Goal: Task Accomplishment & Management: Manage account settings

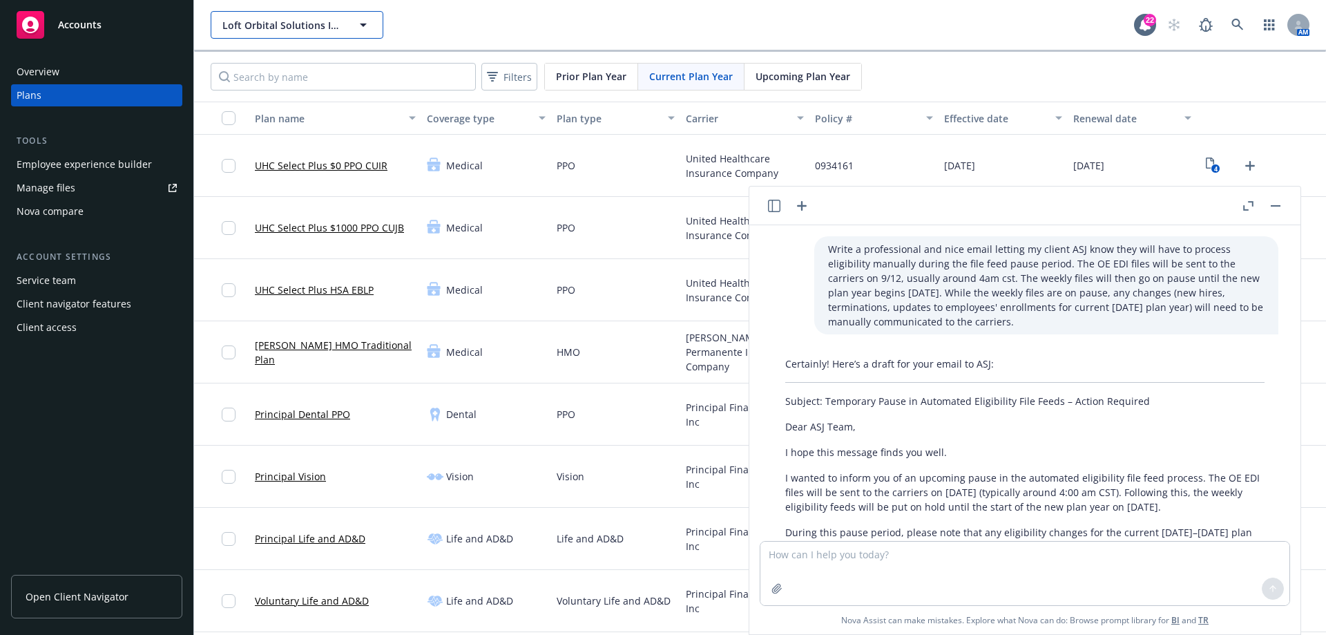
scroll to position [129, 0]
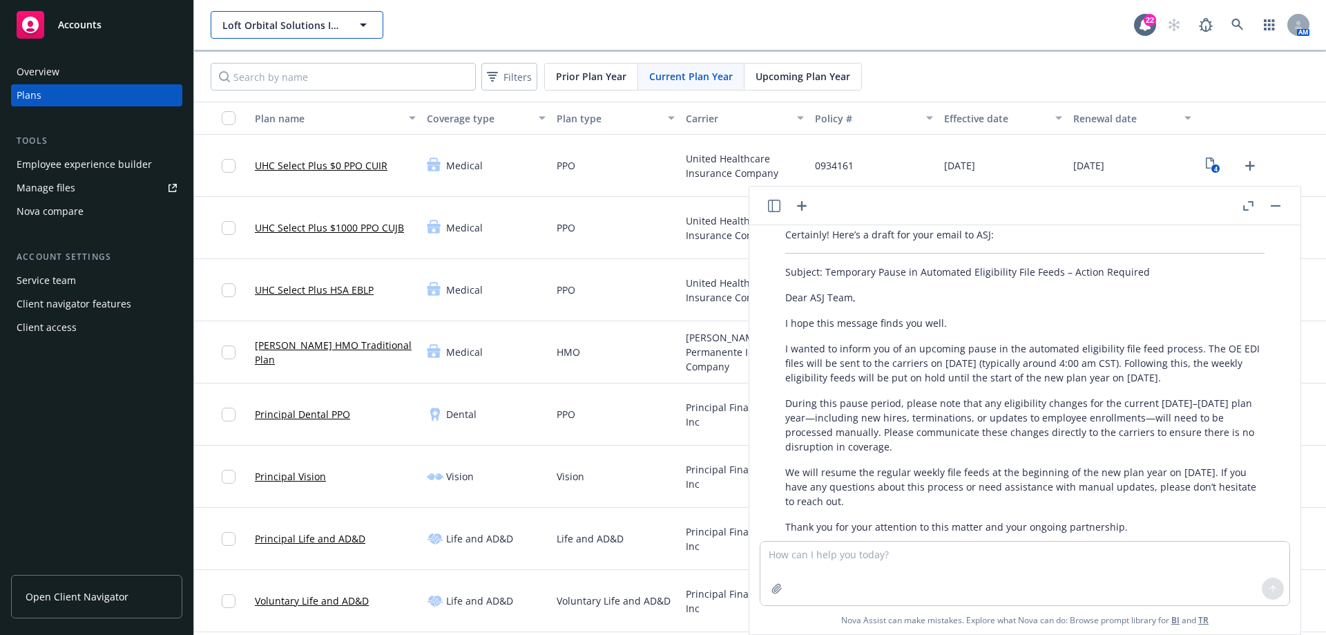
click at [350, 25] on button "Loft Orbital Solutions Inc." at bounding box center [297, 25] width 173 height 28
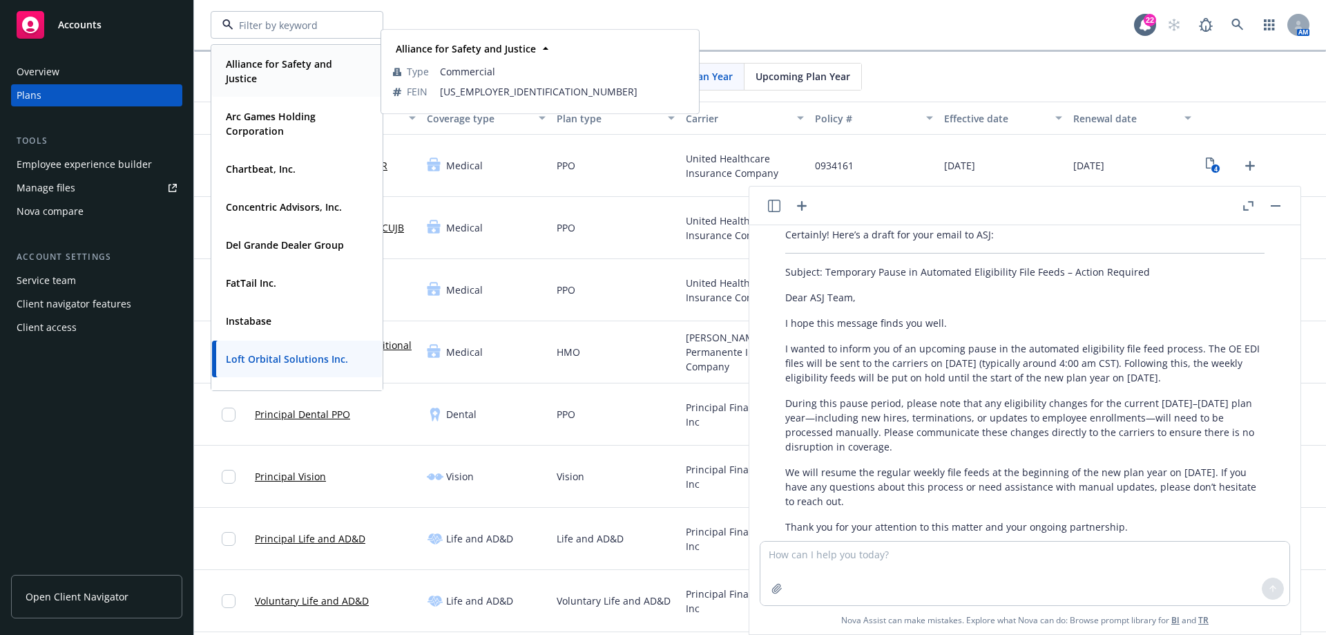
click at [274, 70] on strong "Alliance for Safety and Justice" at bounding box center [279, 71] width 106 height 28
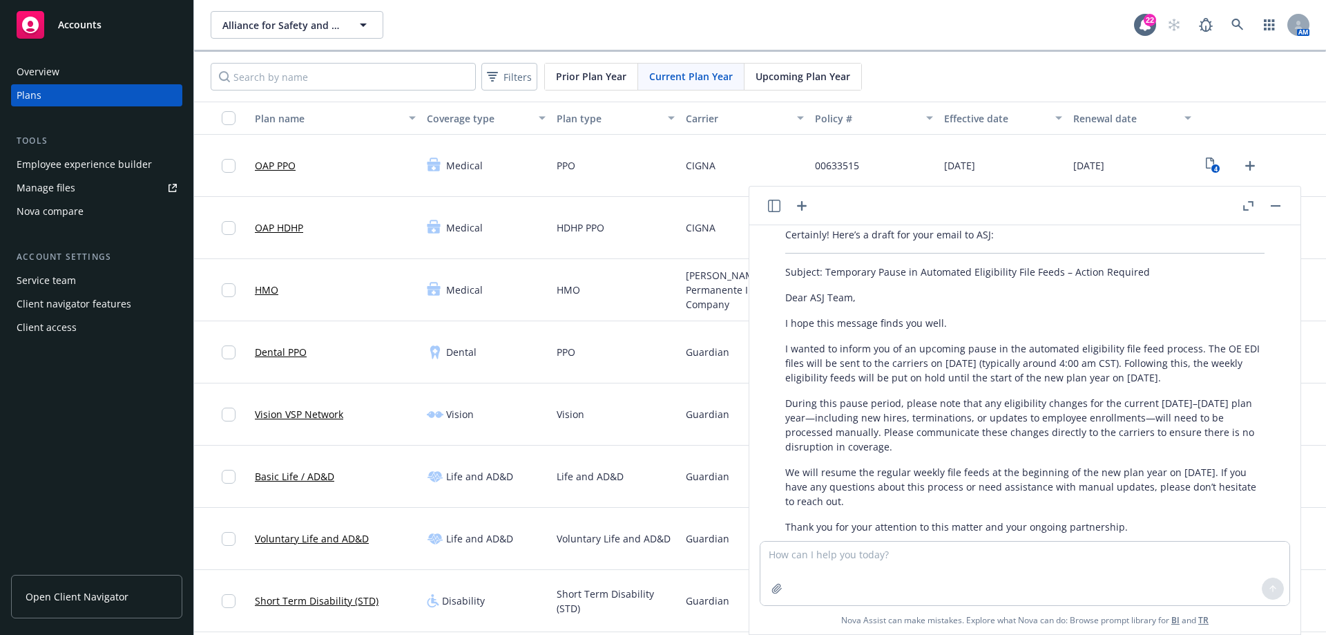
click at [94, 167] on div "Employee experience builder" at bounding box center [84, 164] width 135 height 22
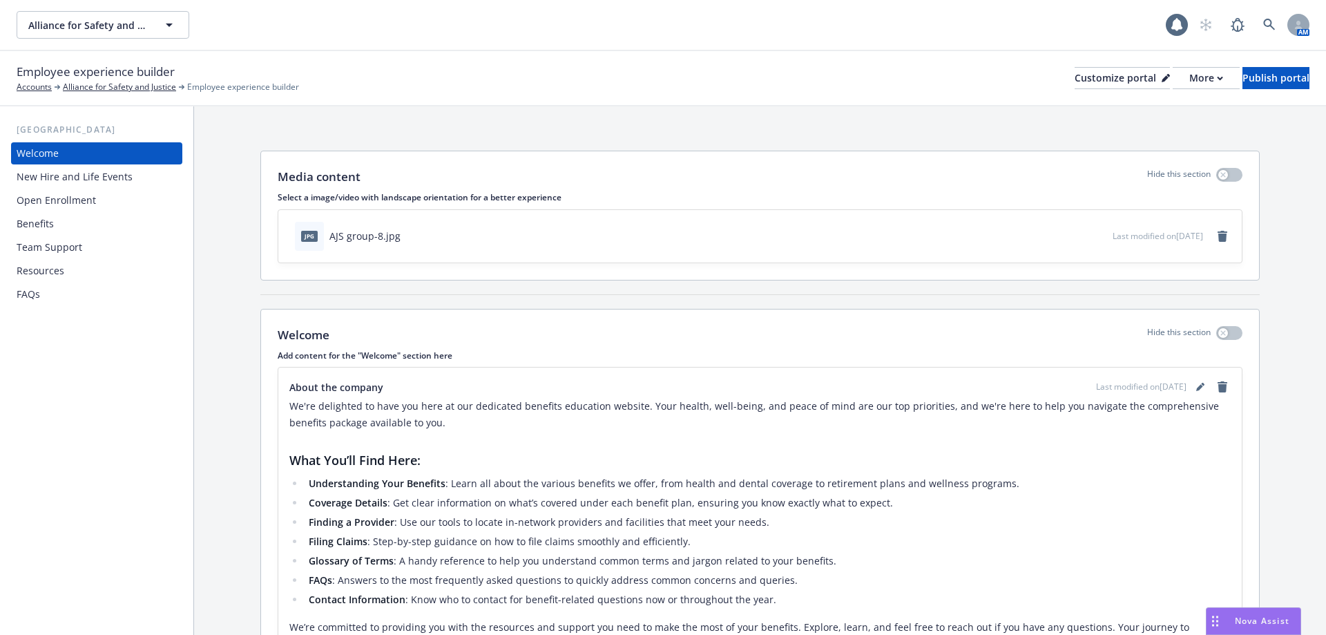
click at [56, 204] on div "Open Enrollment" at bounding box center [56, 200] width 79 height 22
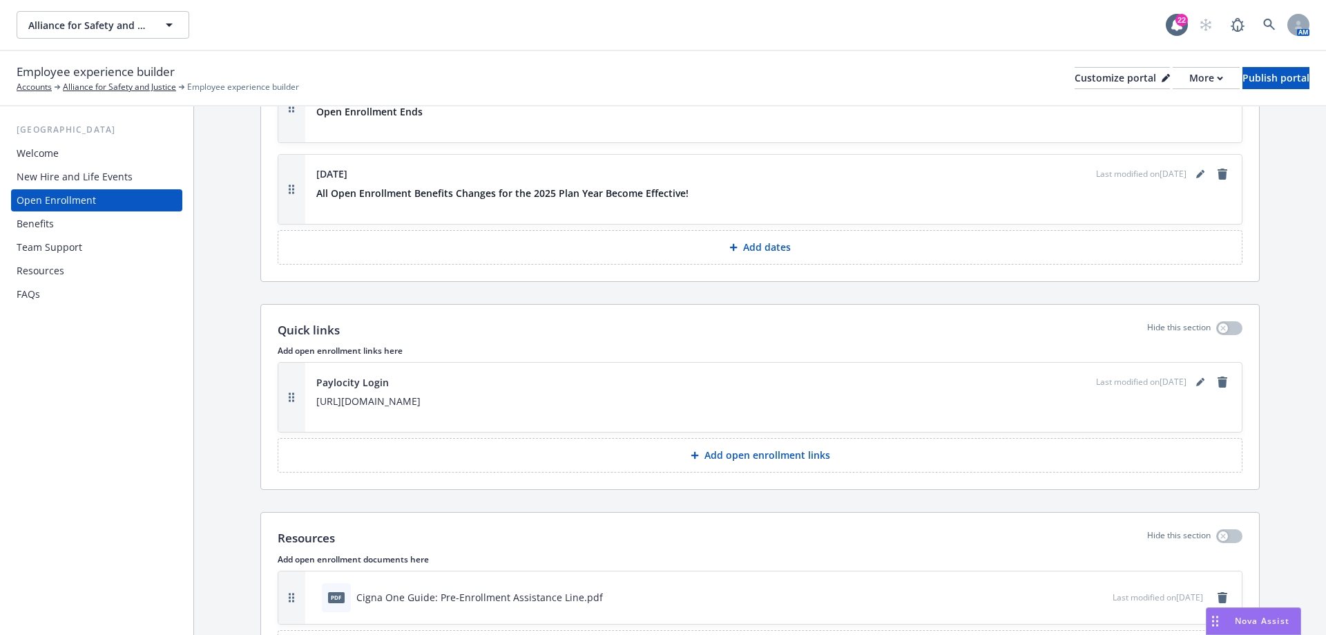
scroll to position [3004, 0]
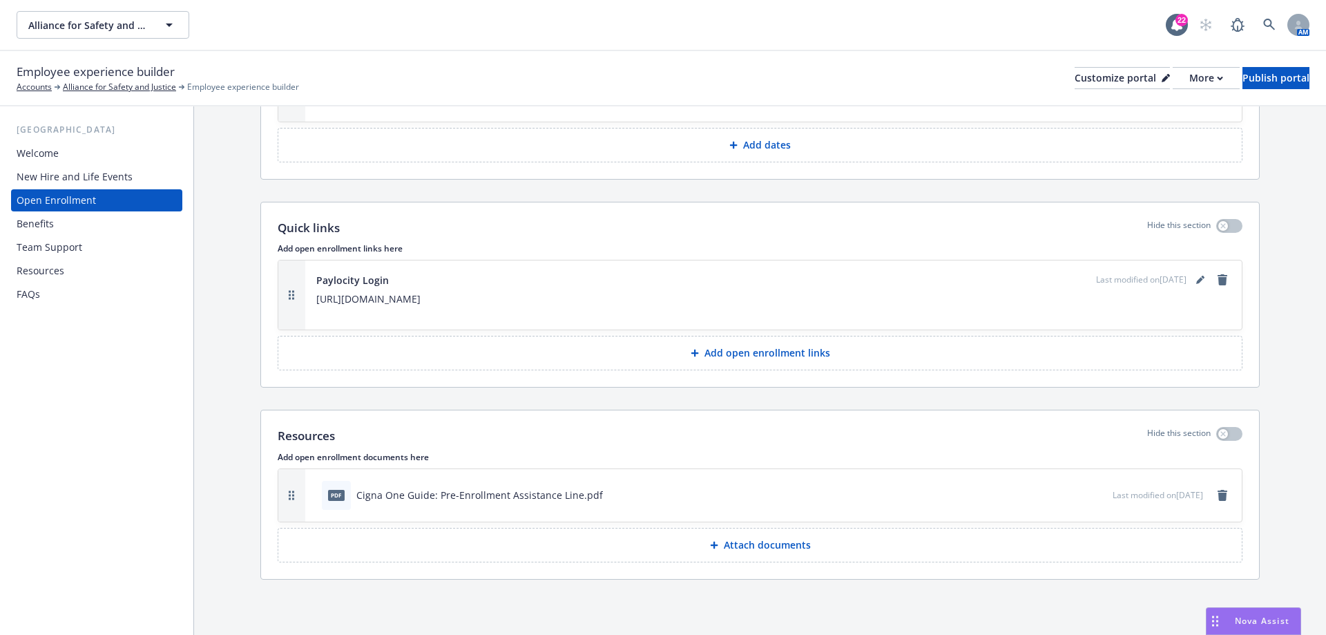
click at [779, 545] on p "Attach documents" at bounding box center [767, 545] width 87 height 14
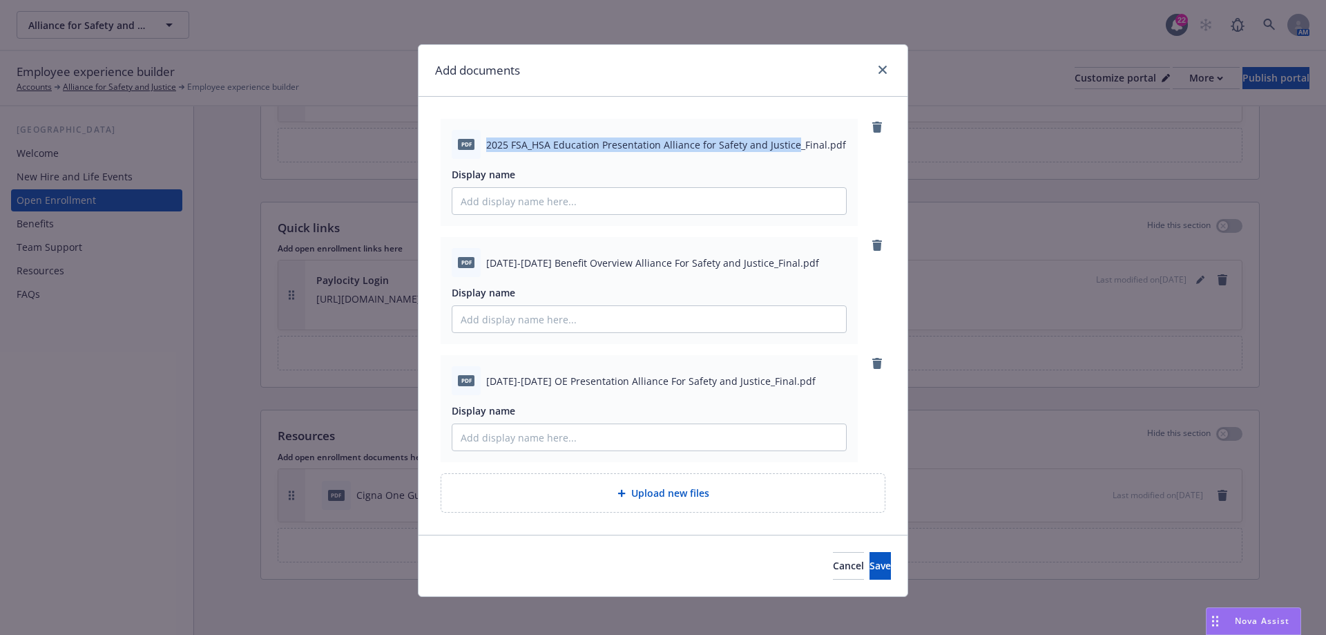
drag, startPoint x: 484, startPoint y: 143, endPoint x: 785, endPoint y: 139, distance: 301.9
click at [785, 139] on span "2025 FSA_HSA Education Presentation Alliance for Safety and Justice_Final.pdf" at bounding box center [666, 144] width 360 height 15
copy span "2025 FSA_HSA Education Presentation Alliance for Safety and Justice"
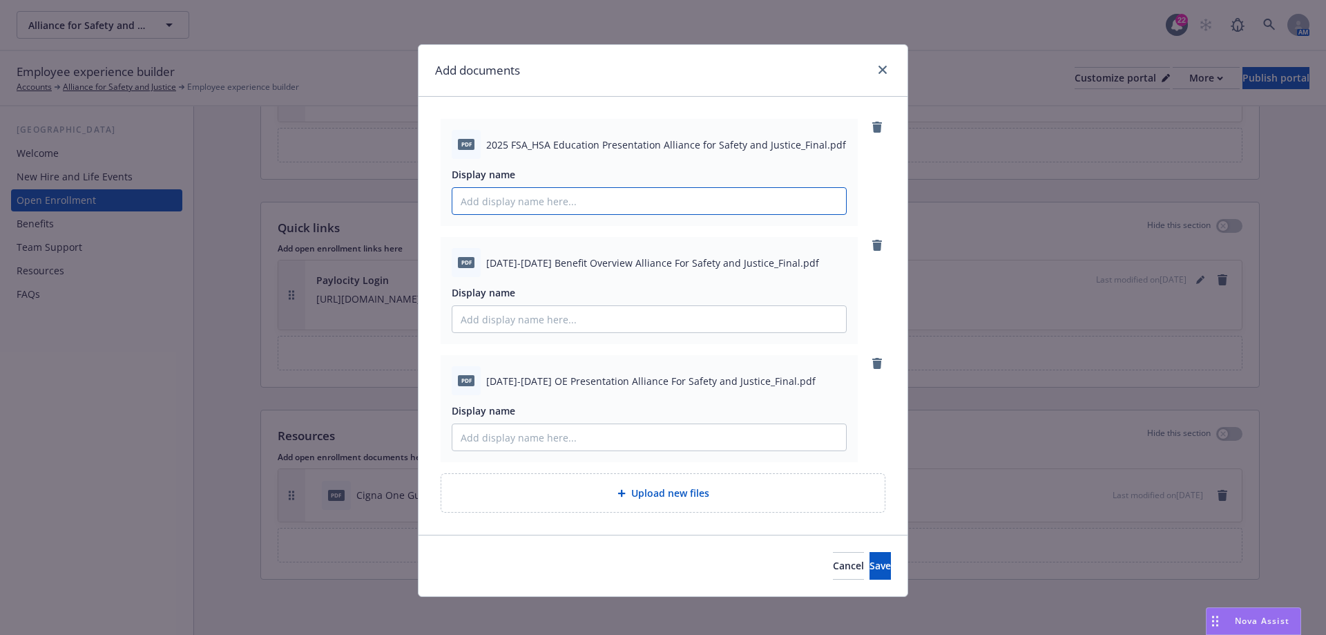
click at [566, 205] on input "Display name" at bounding box center [649, 201] width 394 height 26
paste input "2025 FSA_HSA Education Presentation Alliance for Safety and Justice"
type input "2025 FSA_HSA Education Presentation Alliance for Safety and Justice"
drag, startPoint x: 481, startPoint y: 262, endPoint x: 745, endPoint y: 258, distance: 263.9
click at [745, 258] on span "2025-2026 Benefit Overview Alliance For Safety and Justice_Final.pdf" at bounding box center [652, 263] width 333 height 15
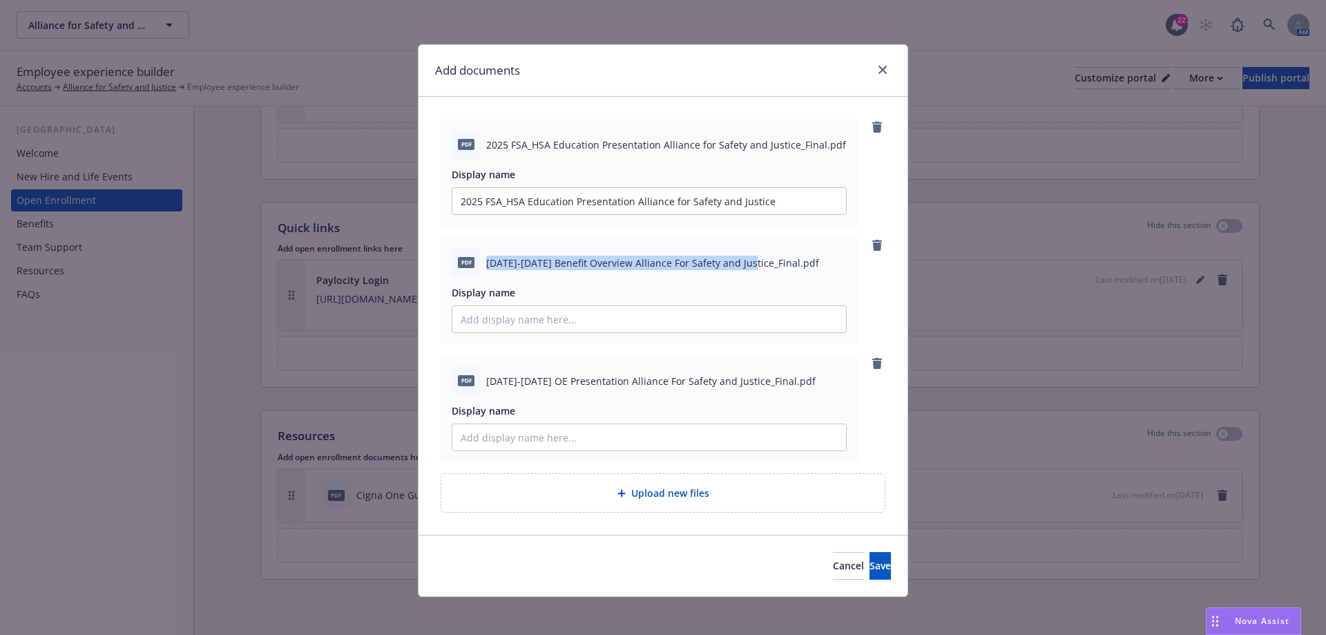
copy span "2025-2026 Benefit Overview Alliance For Safety and Justice"
click at [572, 214] on input "Display name" at bounding box center [649, 201] width 394 height 26
paste input "2025-2026 Benefit Overview Alliance For Safety and Justice"
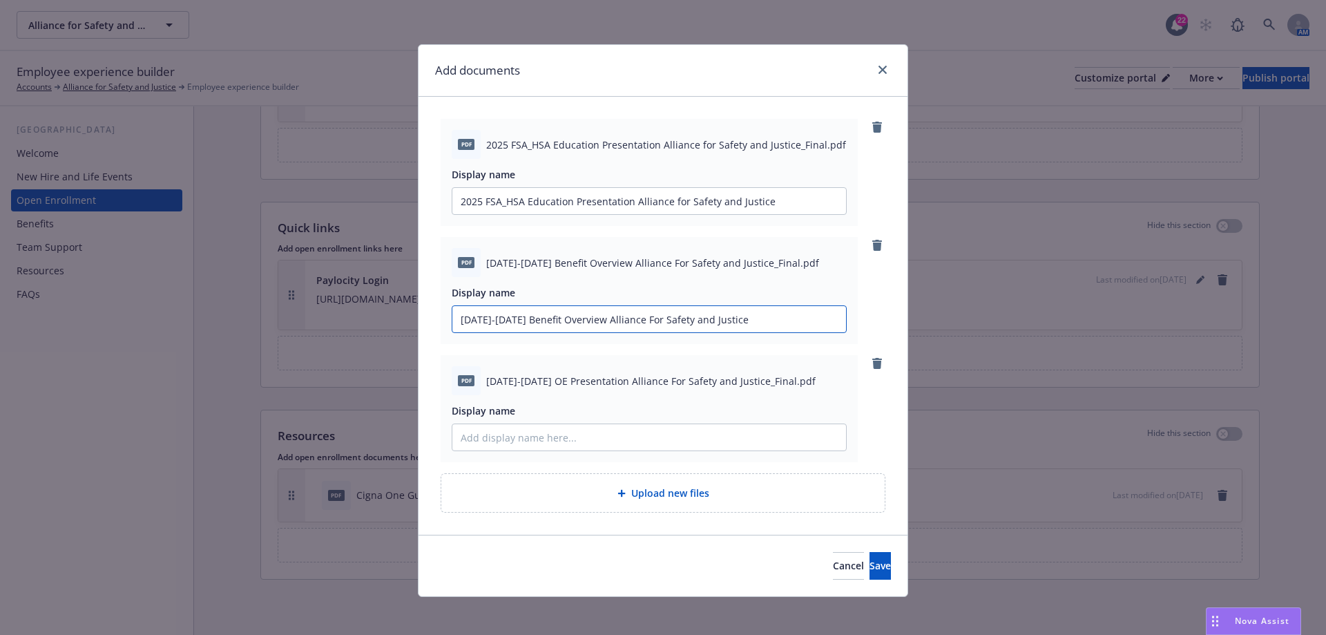
type input "2025-2026 Benefit Overview Alliance For Safety and Justice"
drag, startPoint x: 483, startPoint y: 381, endPoint x: 738, endPoint y: 384, distance: 255.6
click at [738, 384] on span "2025-2026 OE Presentation Alliance For Safety and Justice_Final.pdf" at bounding box center [651, 381] width 330 height 15
copy span "2025-2026 OE Presentation Alliance For Safety and Justice"
click at [559, 214] on input "Display name" at bounding box center [649, 201] width 394 height 26
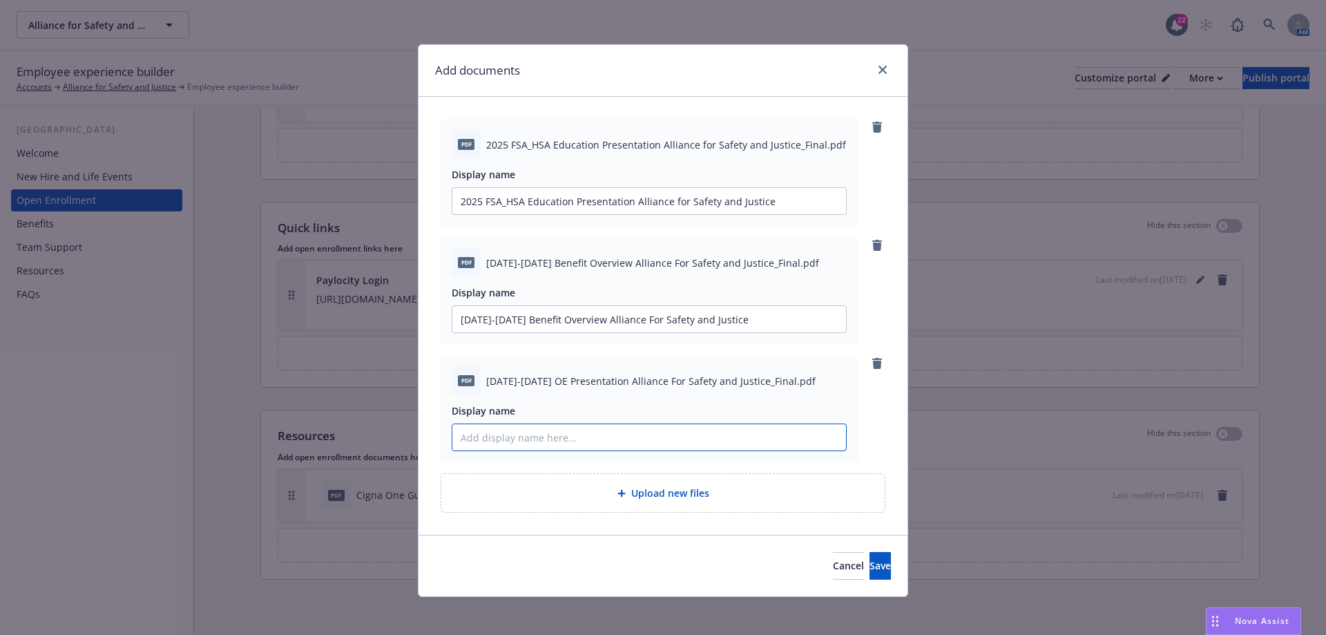
paste input "2025-2026 OE Presentation Alliance For Safety and Justice"
type input "2025-2026 OE Presentation Alliance For Safety and Justice"
click at [870, 573] on button "Save" at bounding box center [880, 566] width 21 height 28
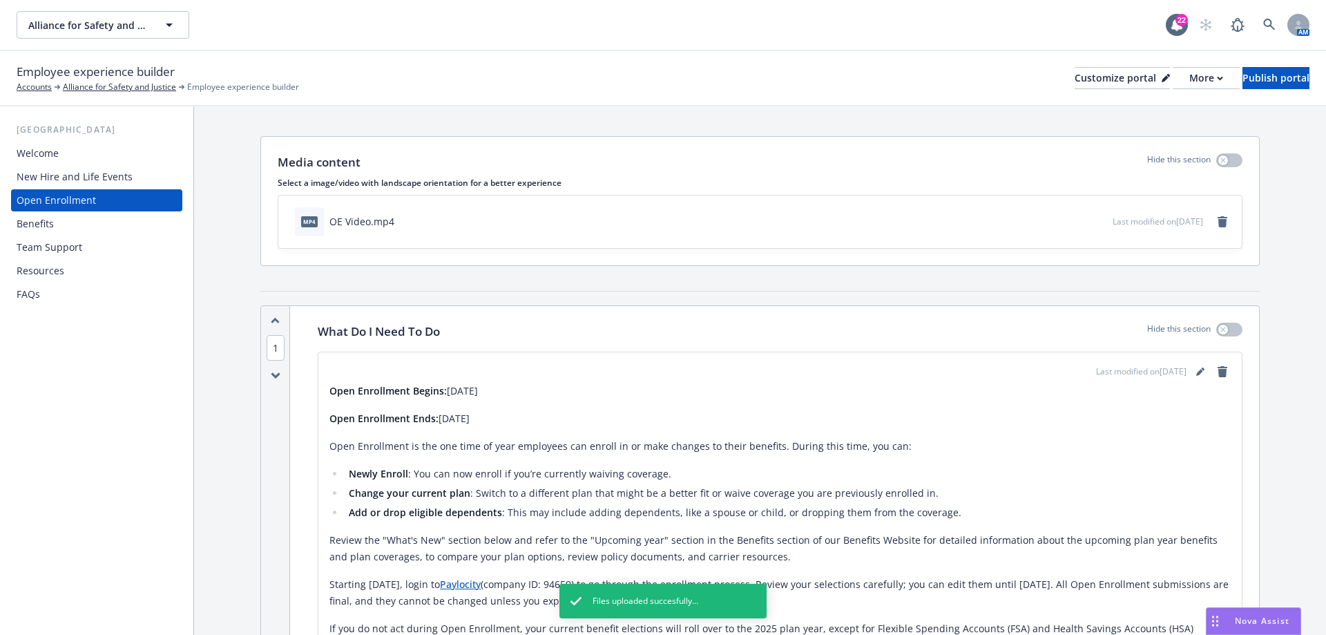
scroll to position [0, 0]
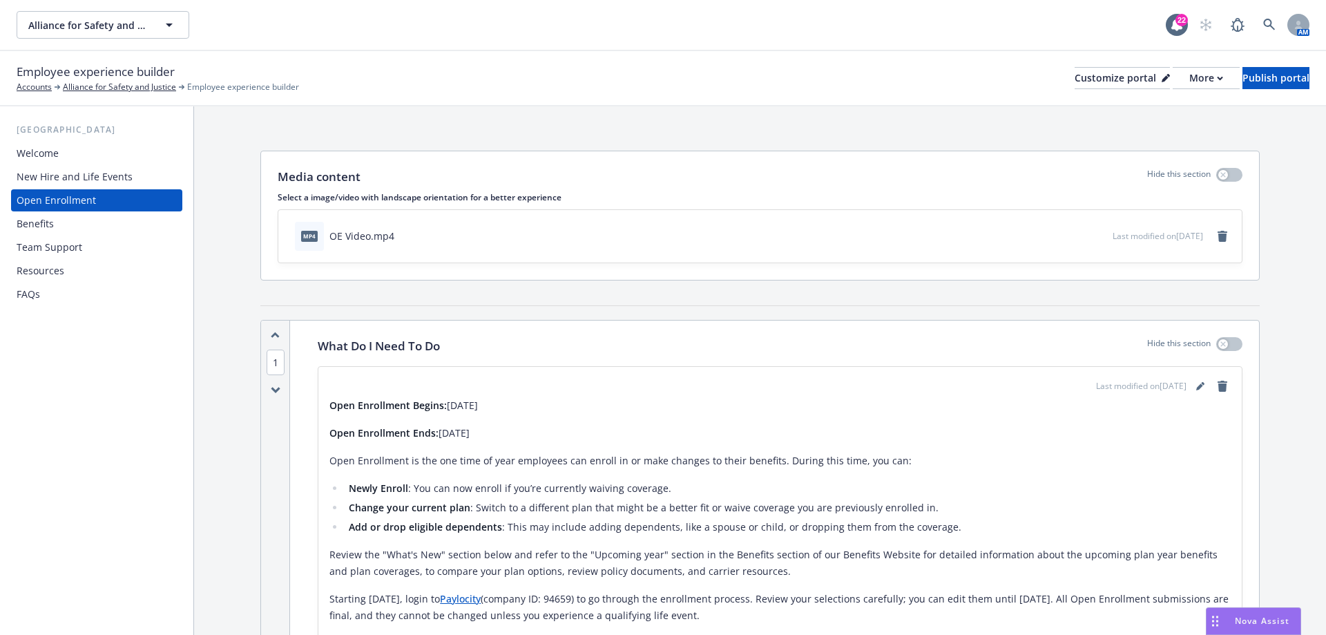
click at [24, 227] on div "Benefits" at bounding box center [35, 224] width 37 height 22
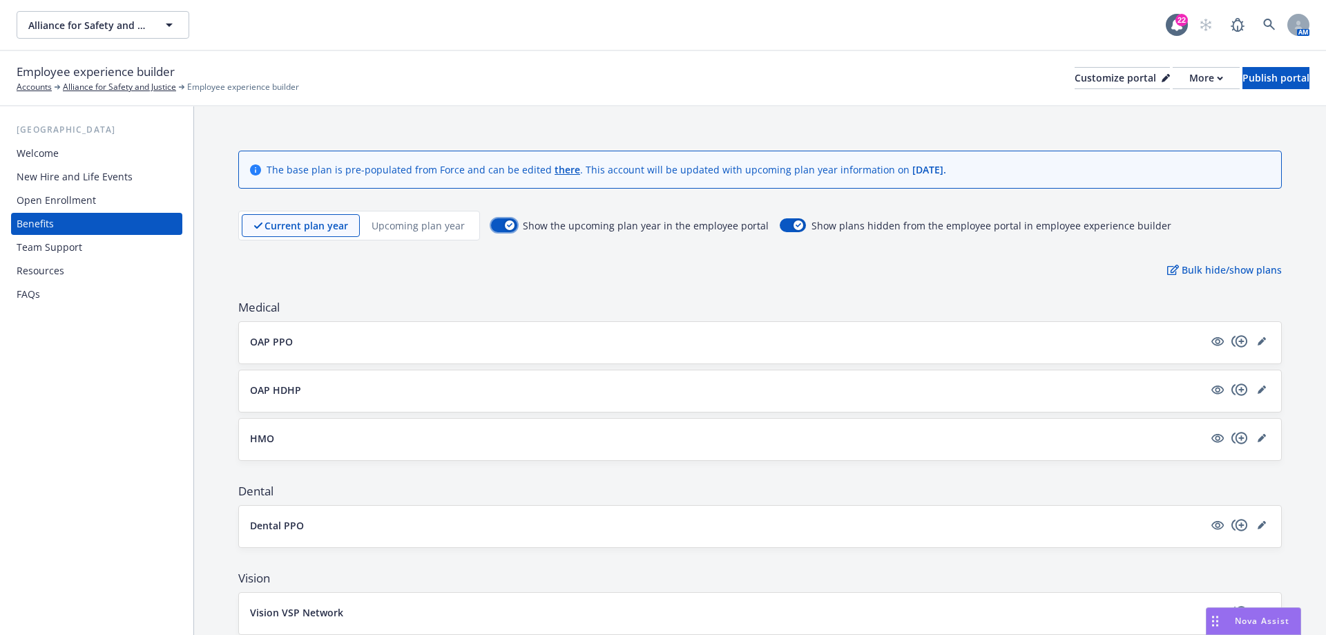
click at [507, 223] on icon "button" at bounding box center [510, 225] width 6 height 4
click at [495, 218] on div "Show the upcoming plan year in the employee portal Show plans hidden from the e…" at bounding box center [831, 226] width 680 height 30
click at [496, 223] on icon "button" at bounding box center [497, 224] width 5 height 5
click at [1265, 85] on div "Publish portal" at bounding box center [1276, 78] width 67 height 21
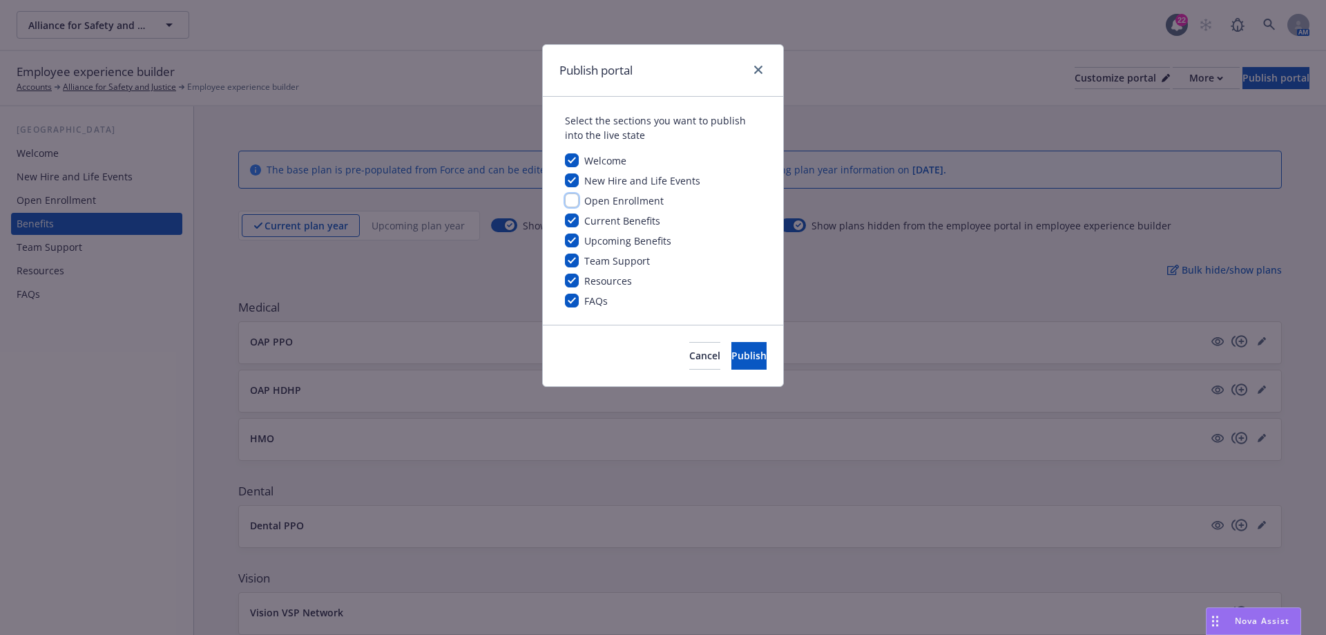
click at [573, 200] on input "checkbox" at bounding box center [572, 200] width 14 height 14
checkbox input "true"
click at [752, 359] on button "Publish" at bounding box center [749, 356] width 35 height 28
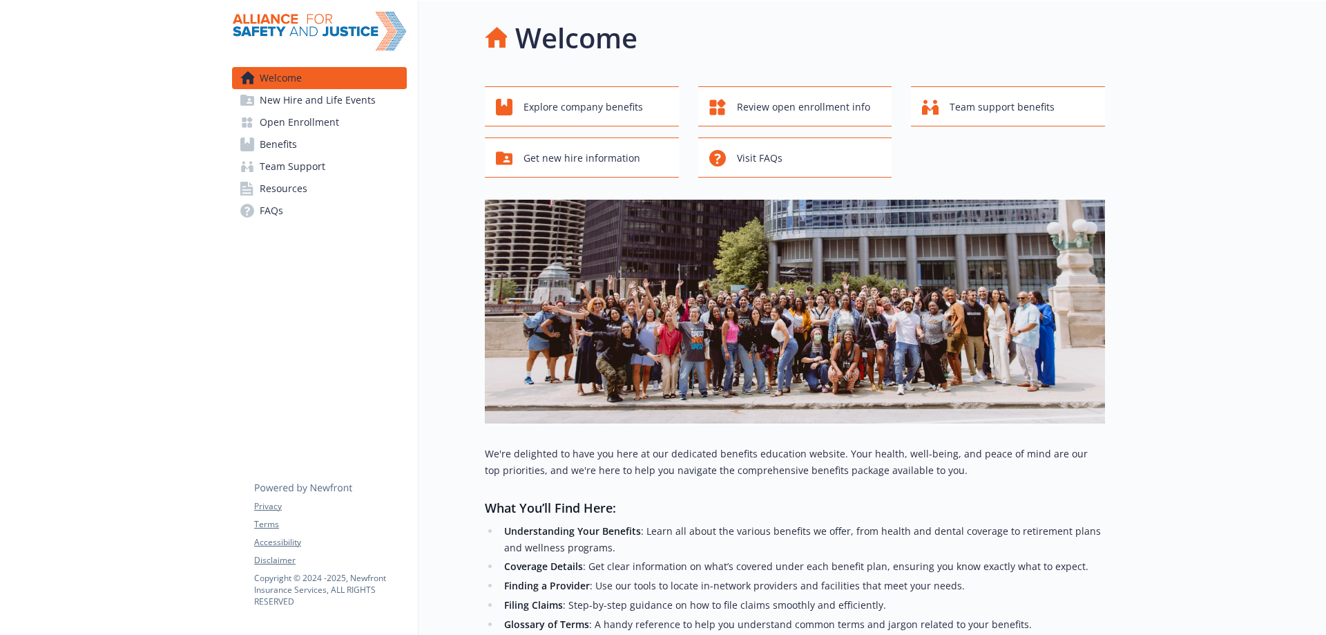
click at [280, 125] on span "Open Enrollment" at bounding box center [299, 122] width 79 height 22
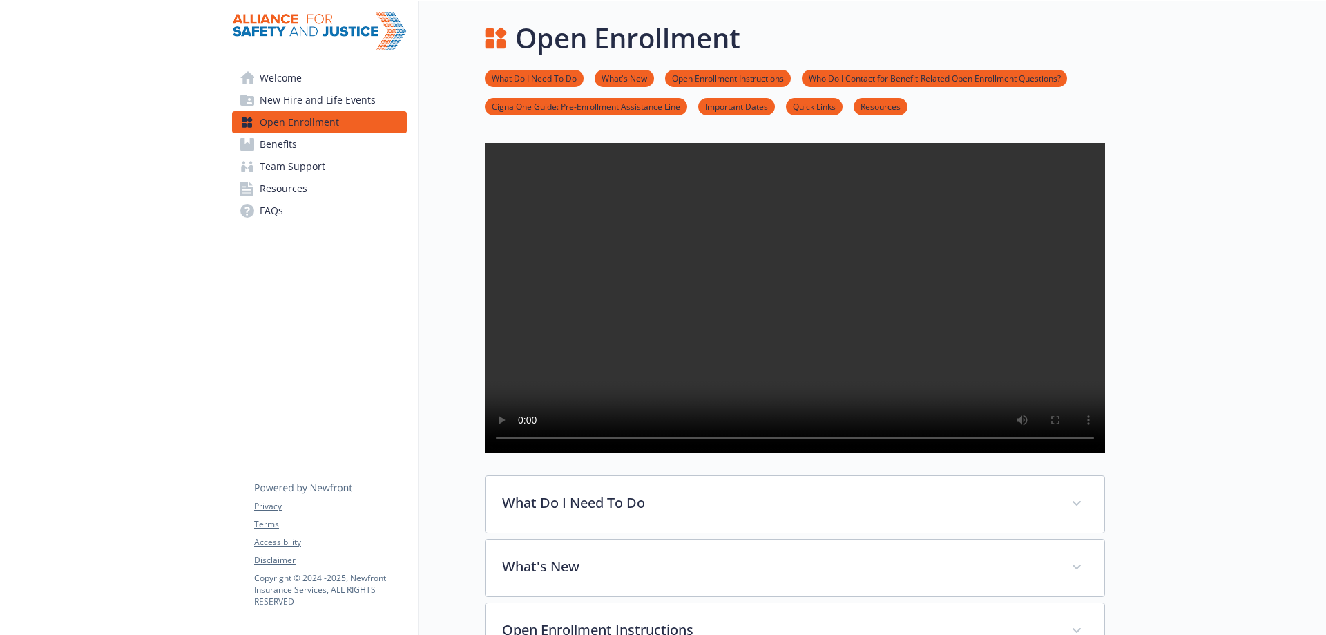
click at [305, 210] on link "FAQs" at bounding box center [319, 211] width 175 height 22
